Goal: Task Accomplishment & Management: Manage account settings

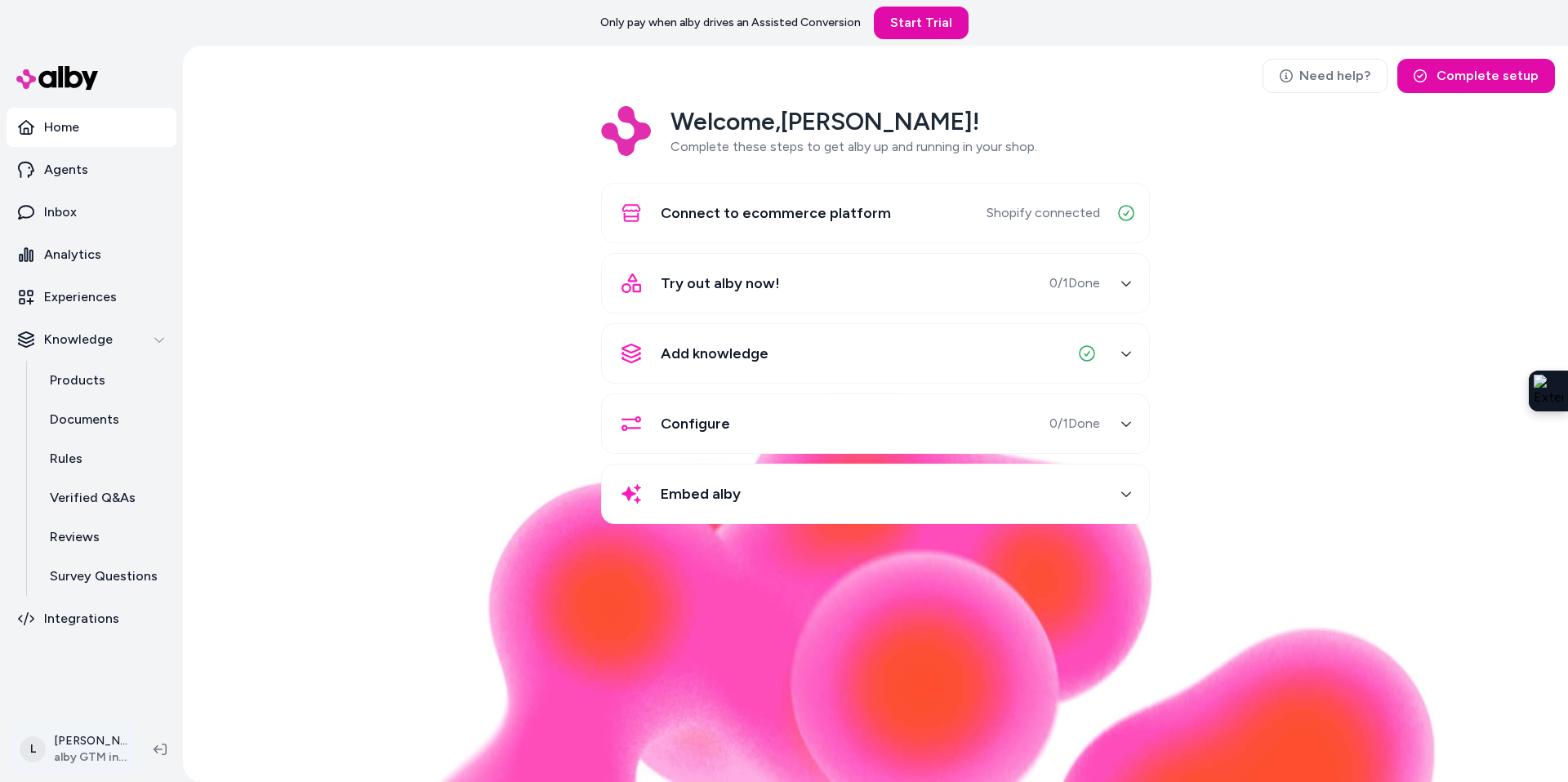
click at [84, 742] on html "Only pay when alby drives an Assisted Conversion Start Trial Home Agents Inbox …" at bounding box center [784, 391] width 1568 height 782
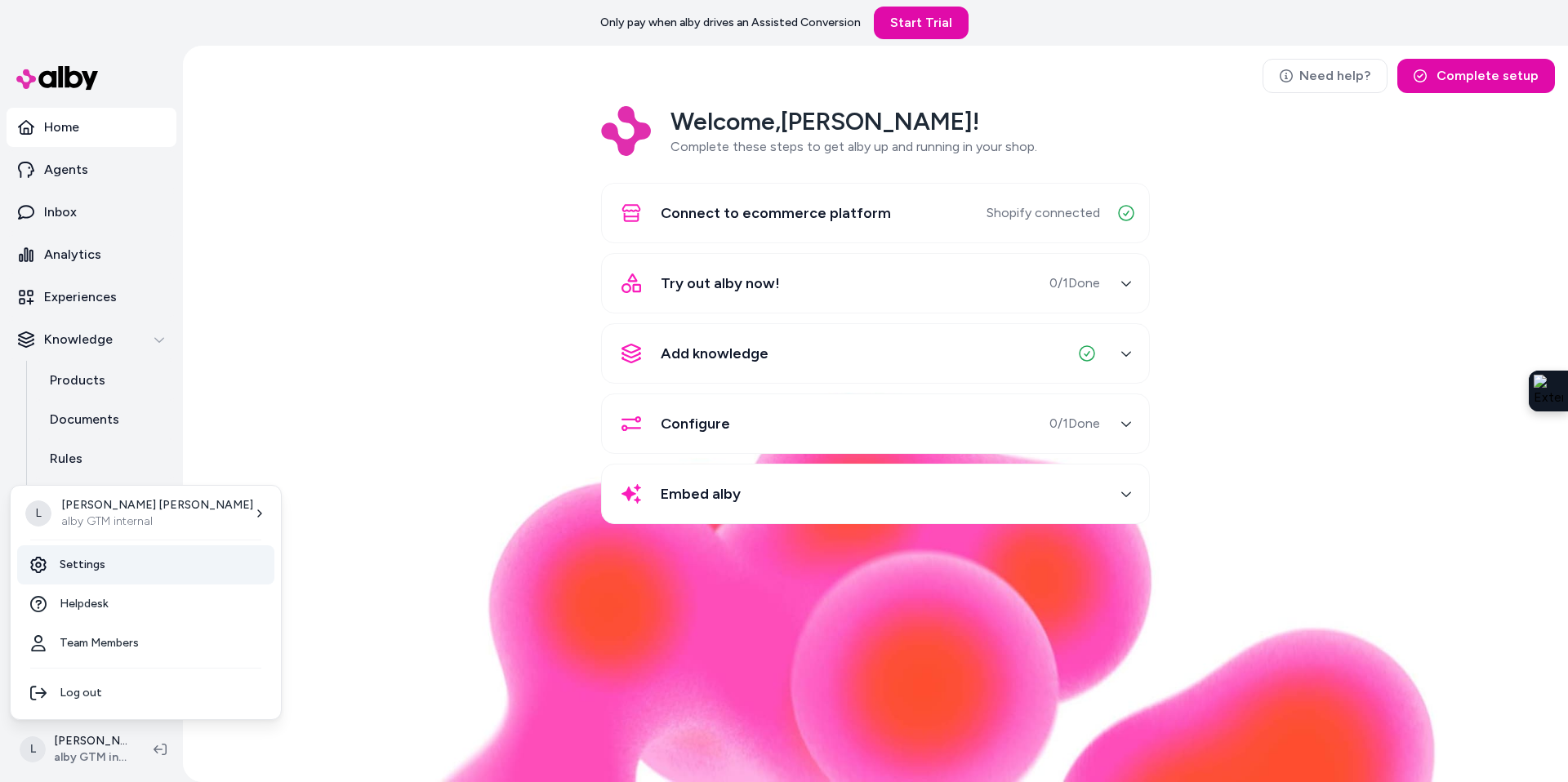
click at [95, 554] on link "Settings" at bounding box center [146, 565] width 257 height 39
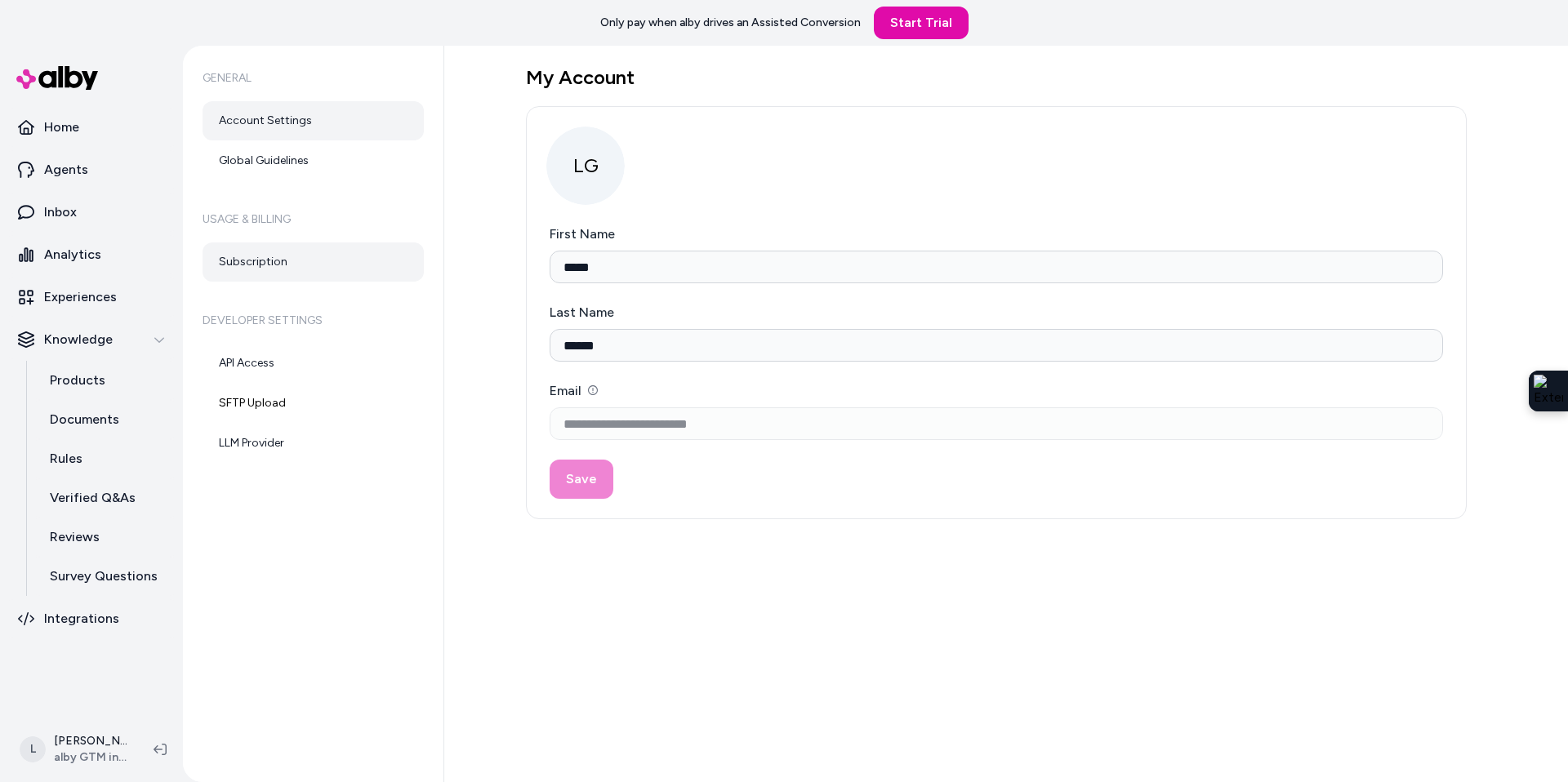
click at [256, 257] on link "Subscription" at bounding box center [313, 262] width 221 height 39
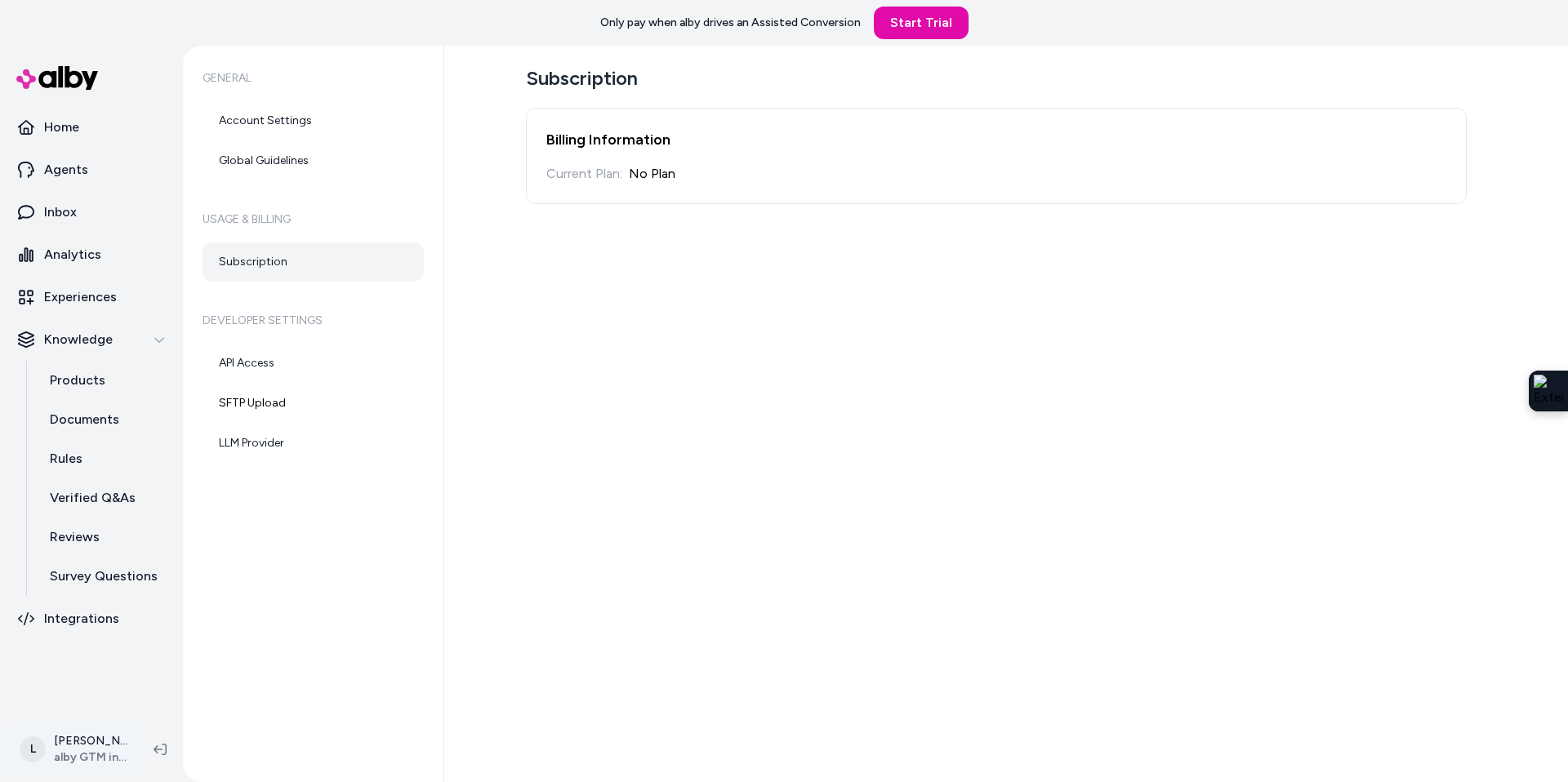
click at [74, 761] on html "Only pay when alby drives an Assisted Conversion Start Trial Home Agents Inbox …" at bounding box center [784, 391] width 1568 height 782
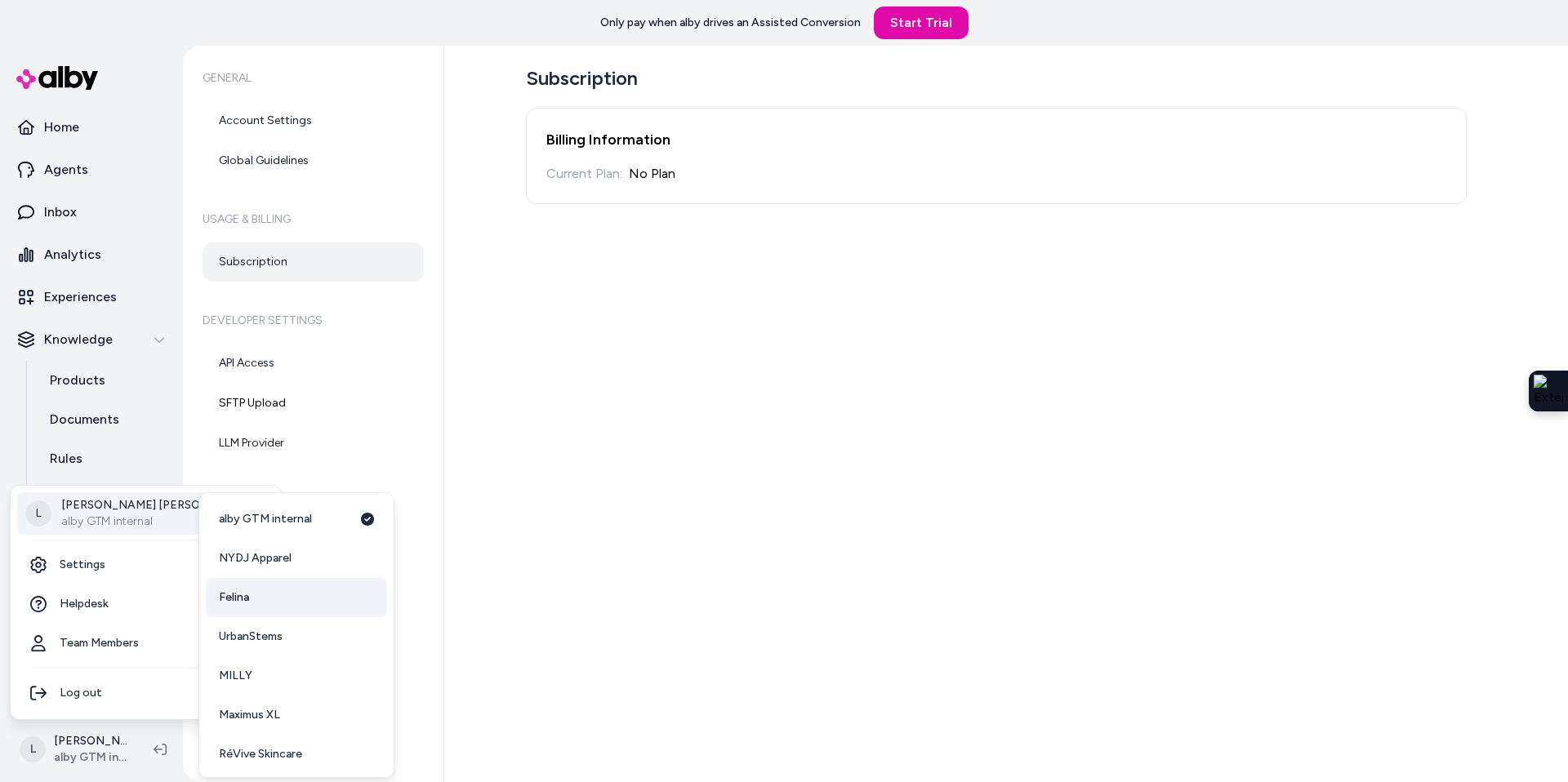
click at [248, 606] on link "Felina" at bounding box center [296, 598] width 182 height 39
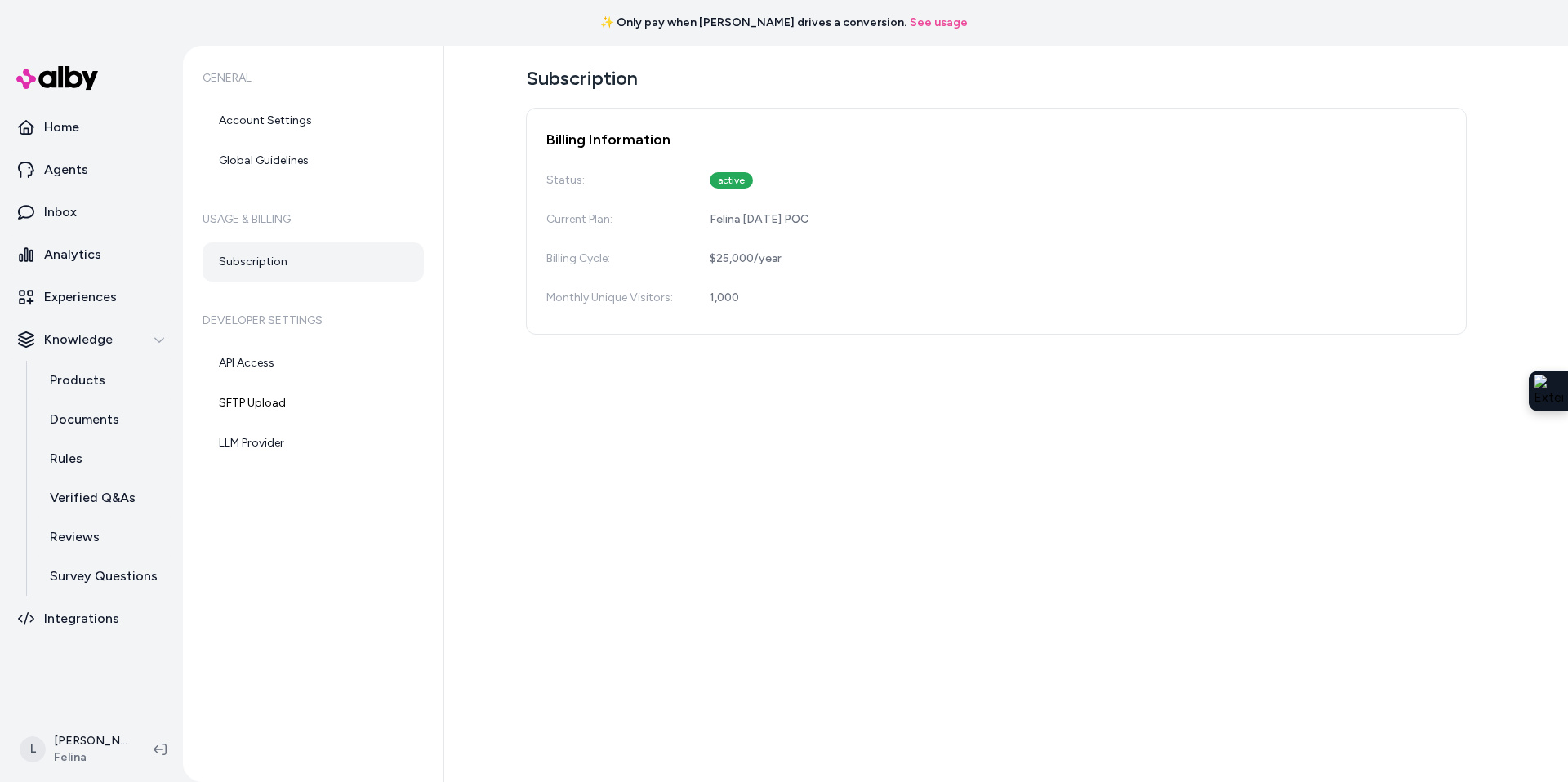
click at [569, 425] on div "Subscription Billing Information Status: active Current Plan: Felina [DATE] POC…" at bounding box center [1005, 414] width 1123 height 737
